Goal: Check status: Check status

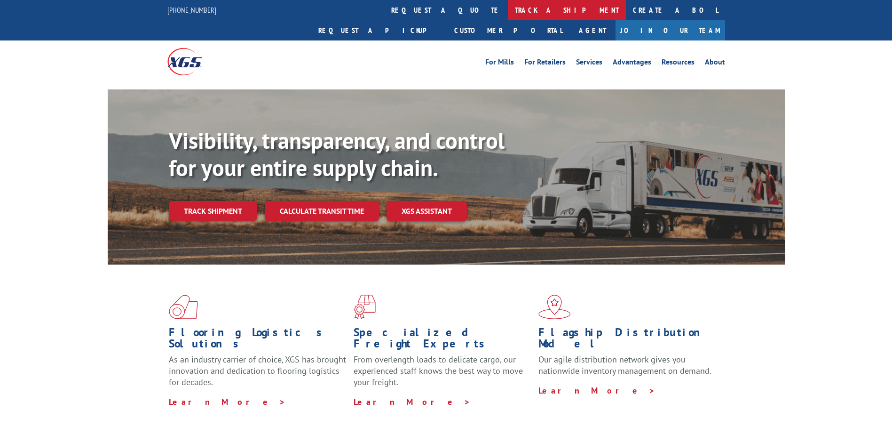
click at [508, 9] on link "track a shipment" at bounding box center [567, 10] width 118 height 20
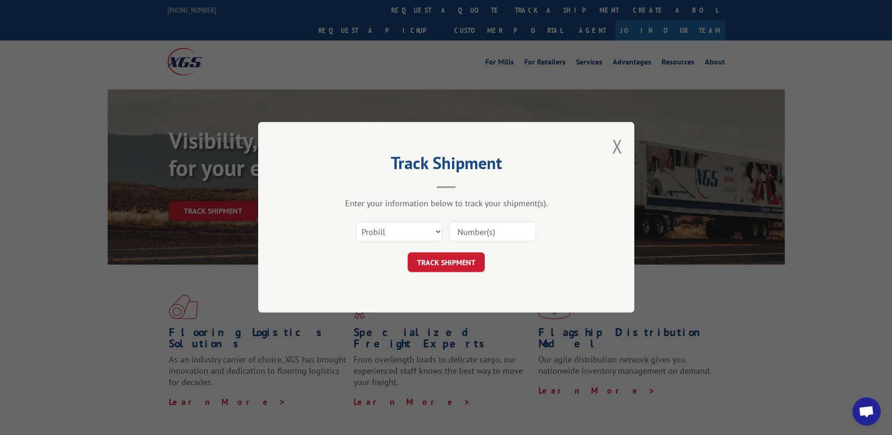
click at [496, 224] on input at bounding box center [493, 232] width 87 height 20
paste input "19000023063"
type input "19000023063"
click at [475, 258] on button "TRACK SHIPMENT" at bounding box center [446, 263] width 77 height 20
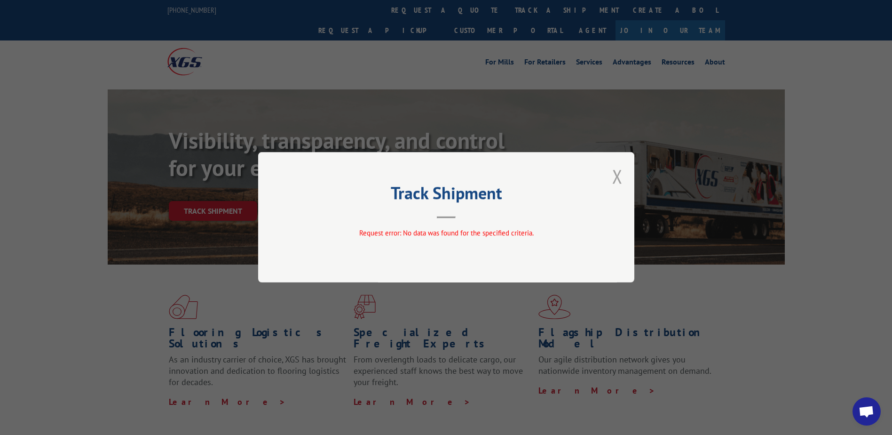
click at [618, 180] on button "Close modal" at bounding box center [618, 176] width 10 height 25
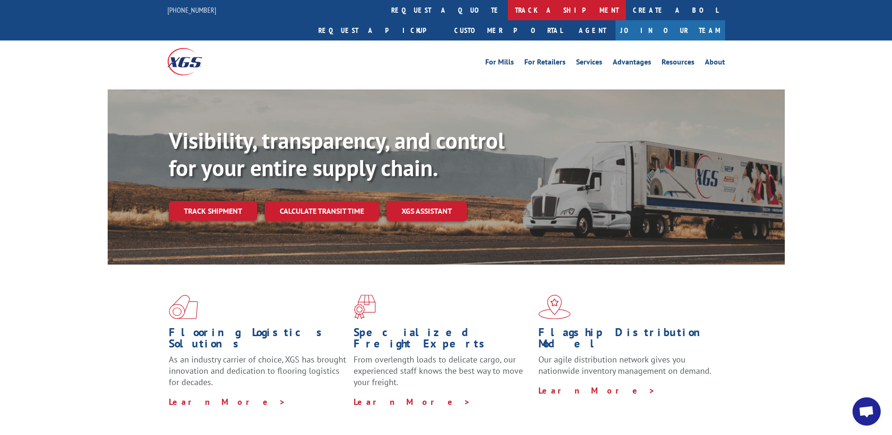
click at [508, 7] on link "track a shipment" at bounding box center [567, 10] width 118 height 20
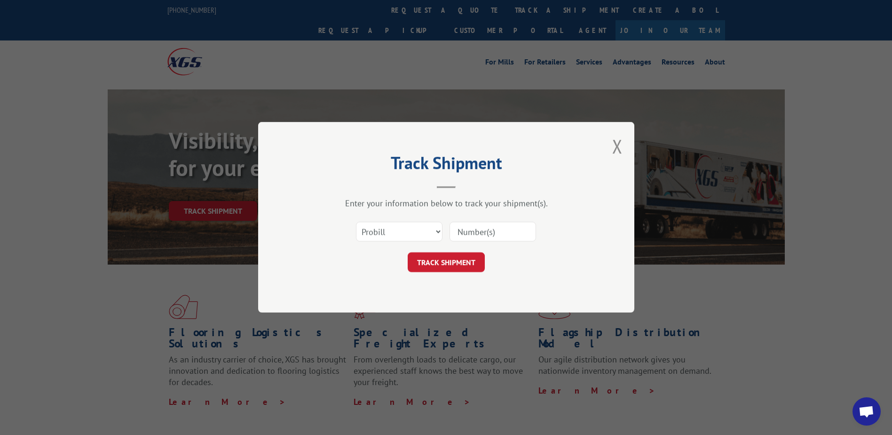
click at [456, 231] on input at bounding box center [493, 232] width 87 height 20
paste input "914765169"
type input "914765169"
click at [443, 253] on button "TRACK SHIPMENT" at bounding box center [446, 263] width 77 height 20
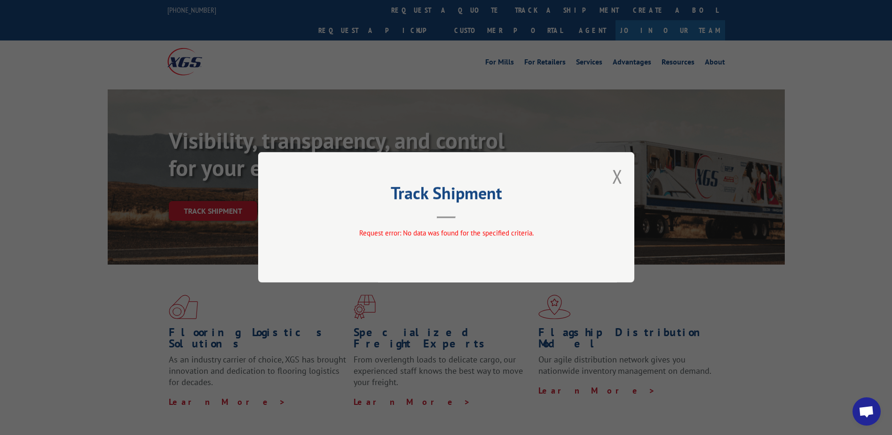
click at [612, 174] on div "Track Shipment Request error: No data was found for the specified criteria." at bounding box center [446, 217] width 376 height 130
click at [615, 175] on button "Close modal" at bounding box center [618, 176] width 10 height 25
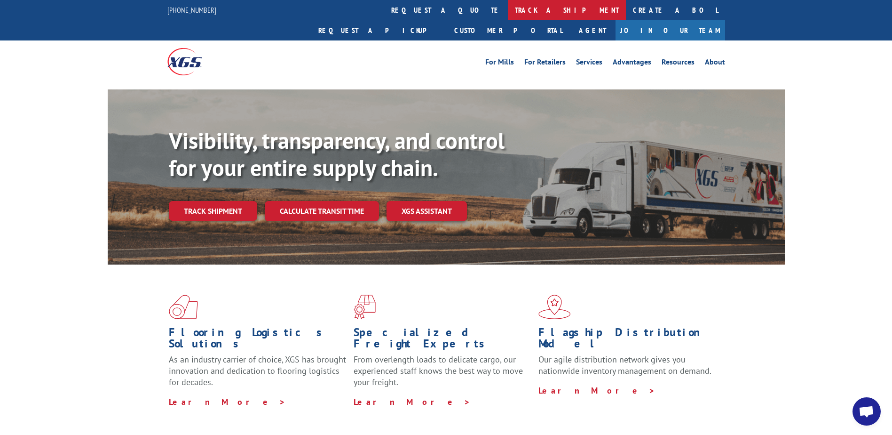
click at [508, 10] on link "track a shipment" at bounding box center [567, 10] width 118 height 20
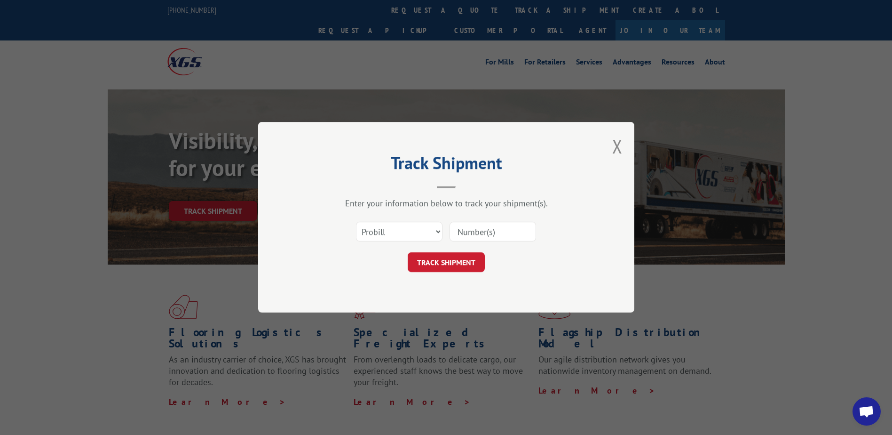
click at [471, 227] on input at bounding box center [493, 232] width 87 height 20
paste input "17691629"
type input "17691629"
click at [460, 258] on button "TRACK SHIPMENT" at bounding box center [446, 263] width 77 height 20
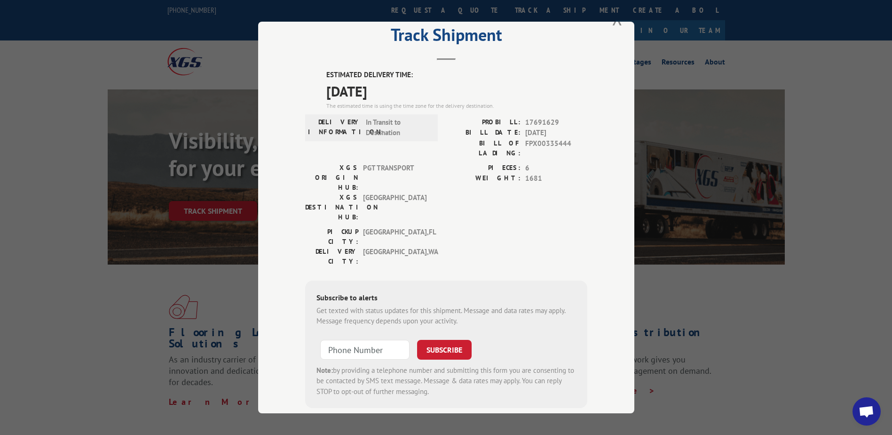
scroll to position [43, 0]
